Goal: Find specific page/section: Find specific page/section

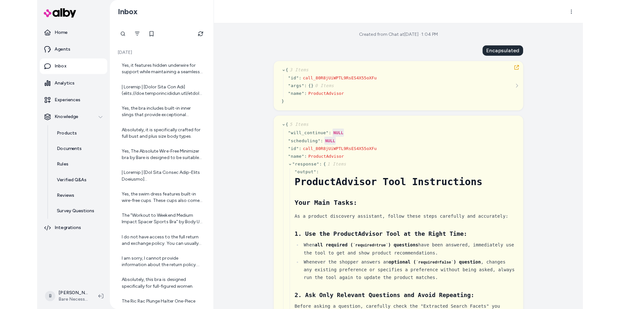
scroll to position [22556, 0]
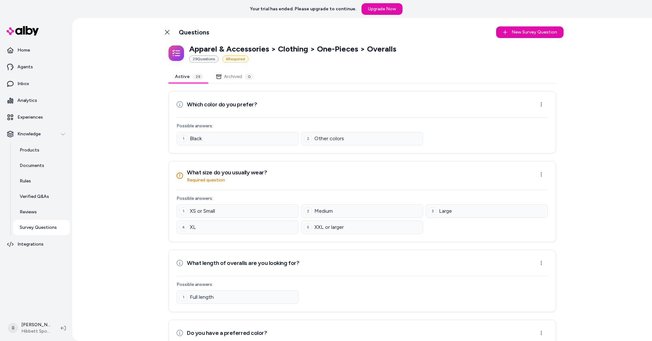
scroll to position [858, 0]
click at [168, 34] on icon at bounding box center [167, 32] width 5 height 5
